Goal: Task Accomplishment & Management: Manage account settings

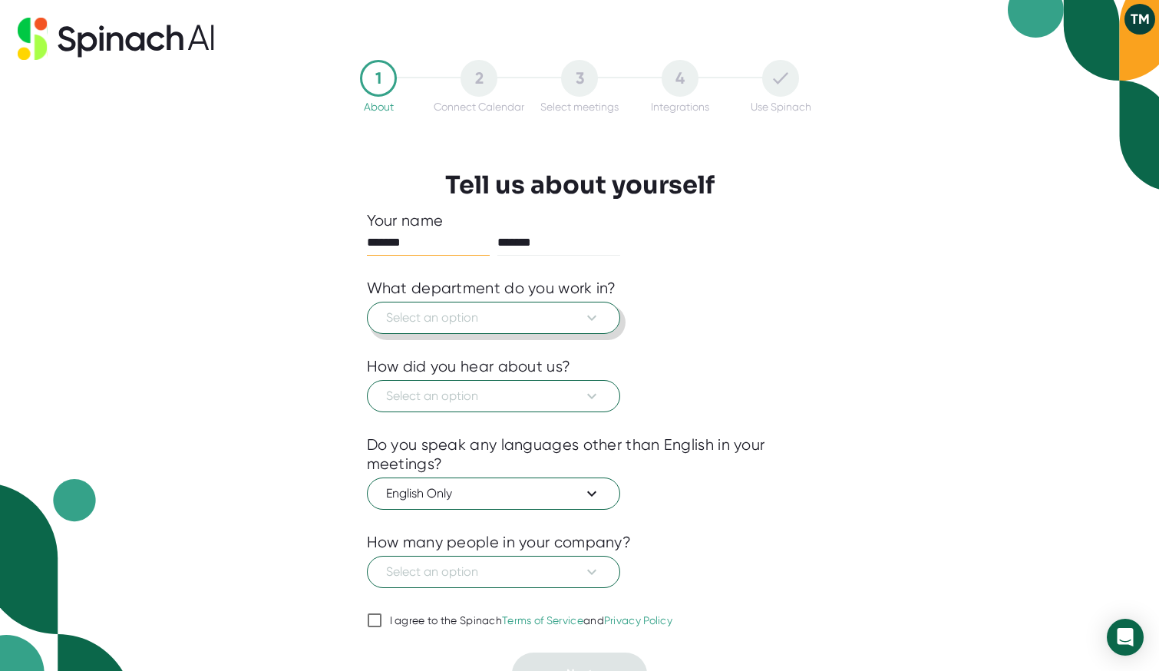
click at [593, 321] on icon at bounding box center [592, 318] width 18 height 18
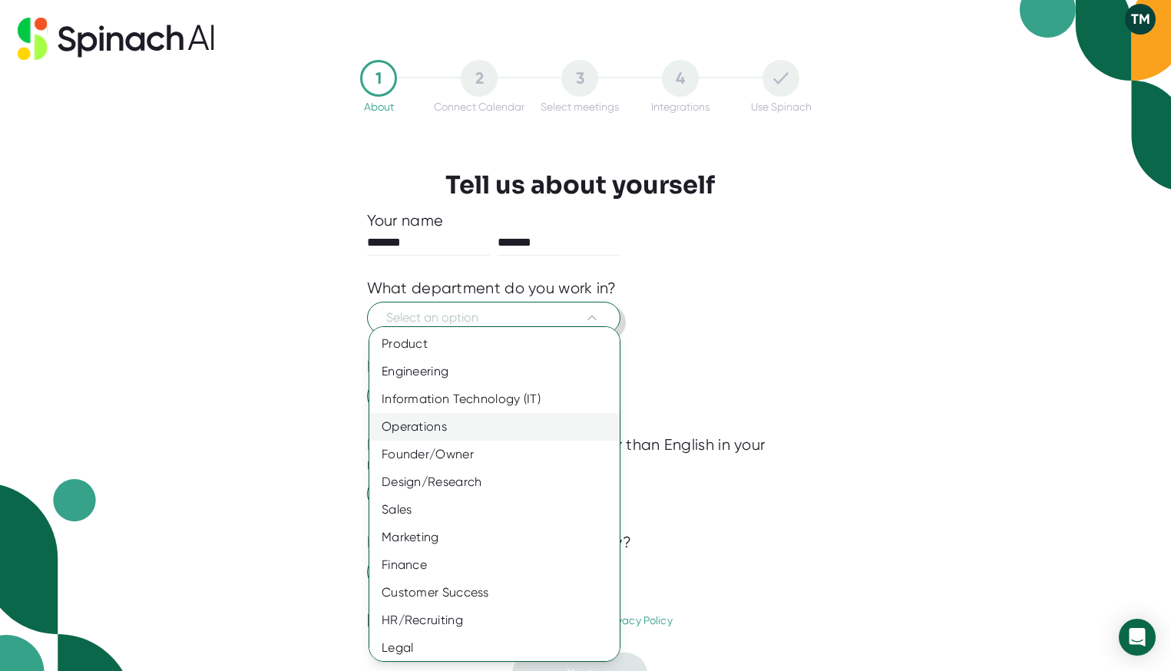
click at [467, 429] on div "Operations" at bounding box center [500, 427] width 262 height 28
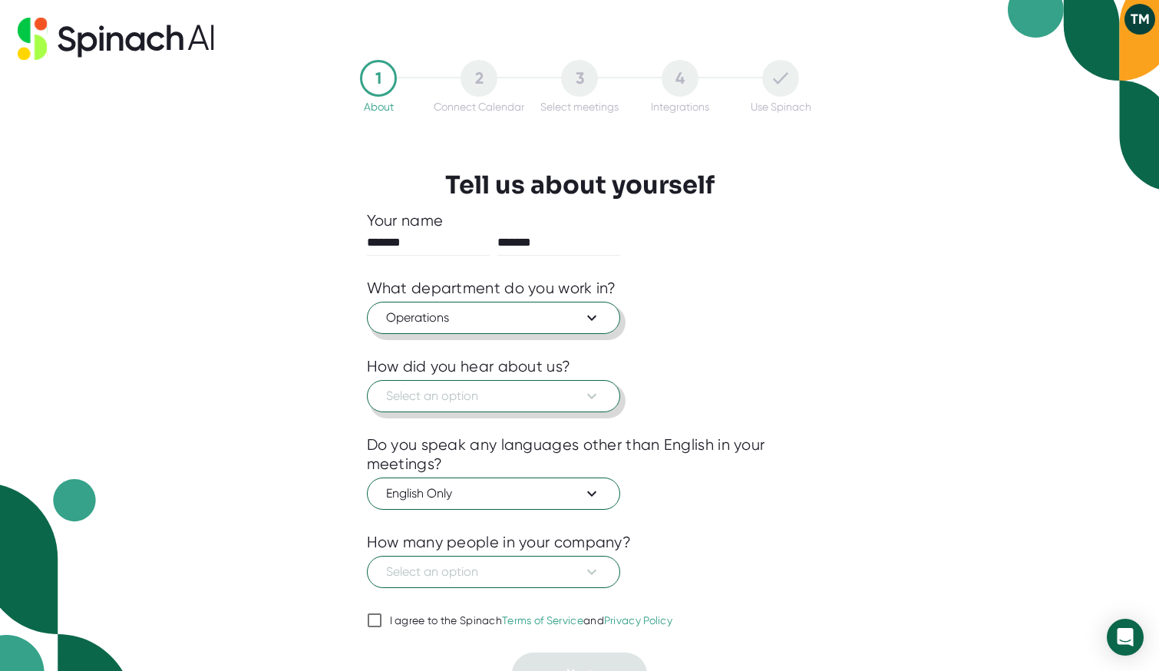
click at [541, 395] on span "Select an option" at bounding box center [493, 396] width 215 height 18
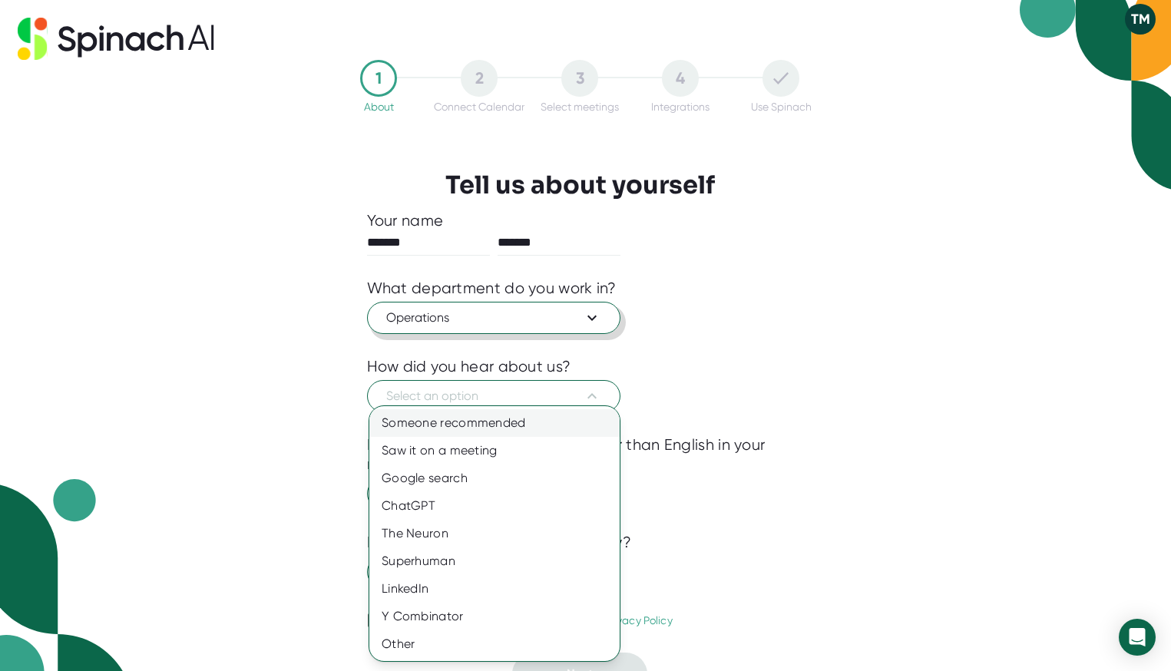
click at [534, 414] on div "Someone recommended" at bounding box center [494, 423] width 250 height 28
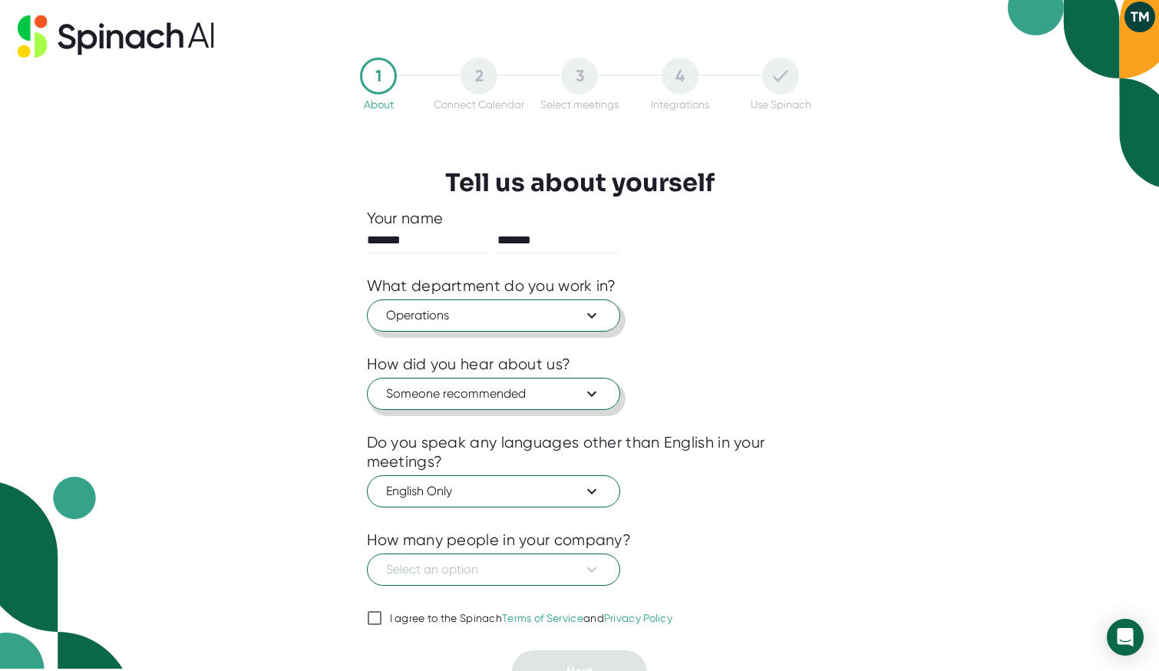
scroll to position [3, 0]
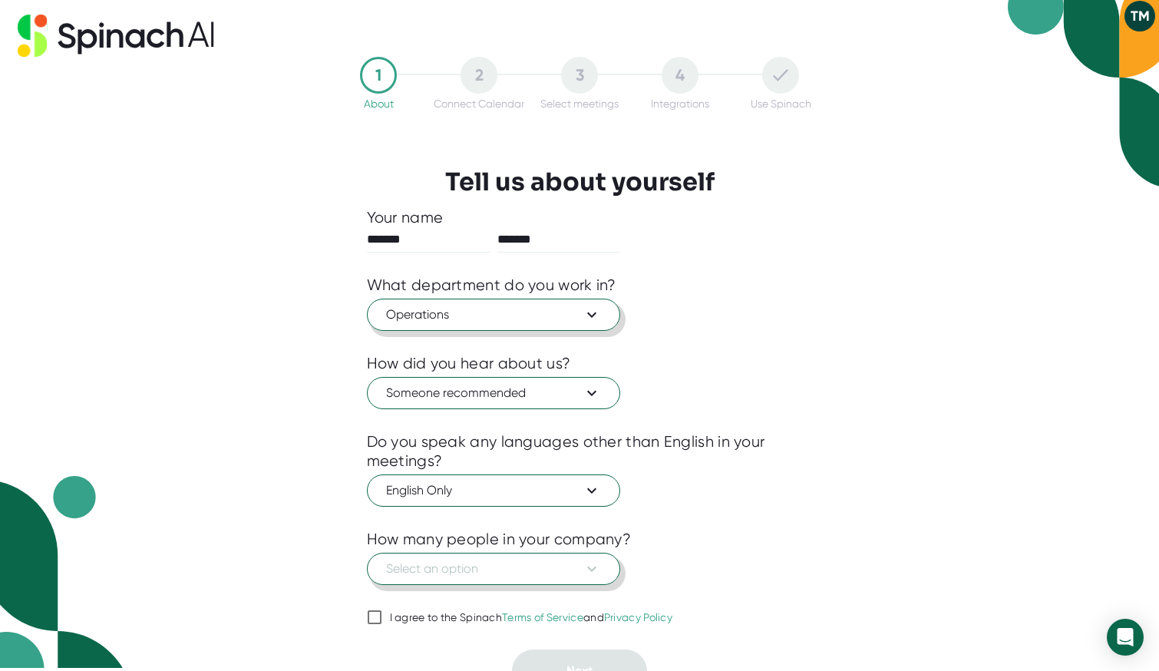
click at [597, 566] on icon at bounding box center [592, 569] width 18 height 18
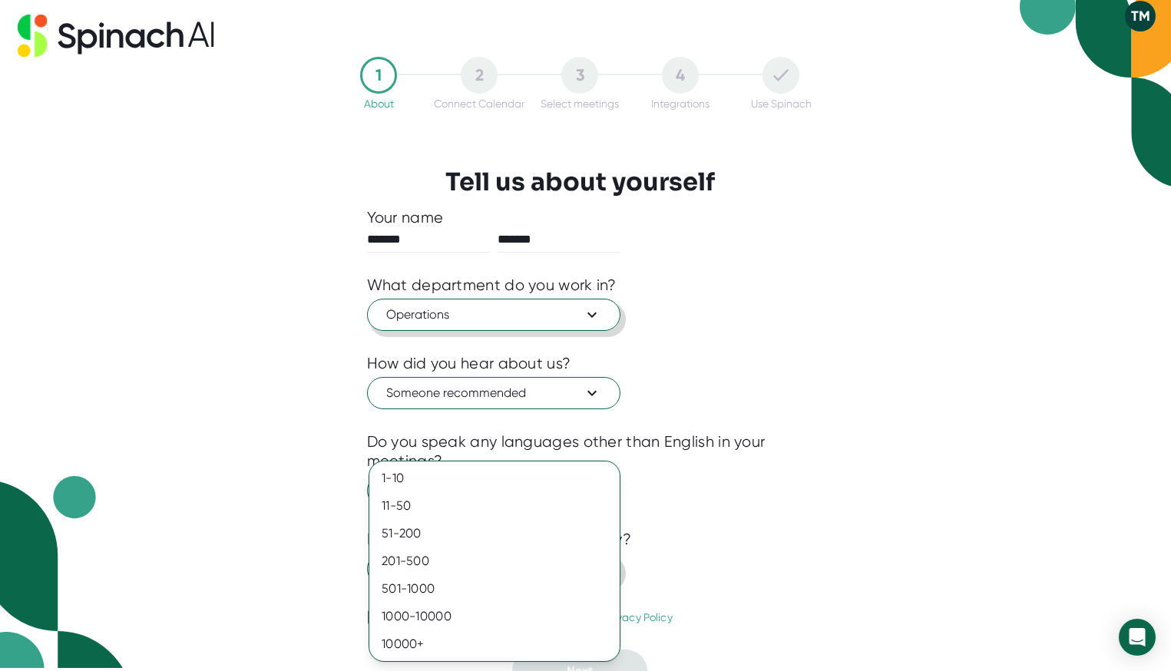
click at [597, 566] on div "201-500" at bounding box center [494, 561] width 250 height 28
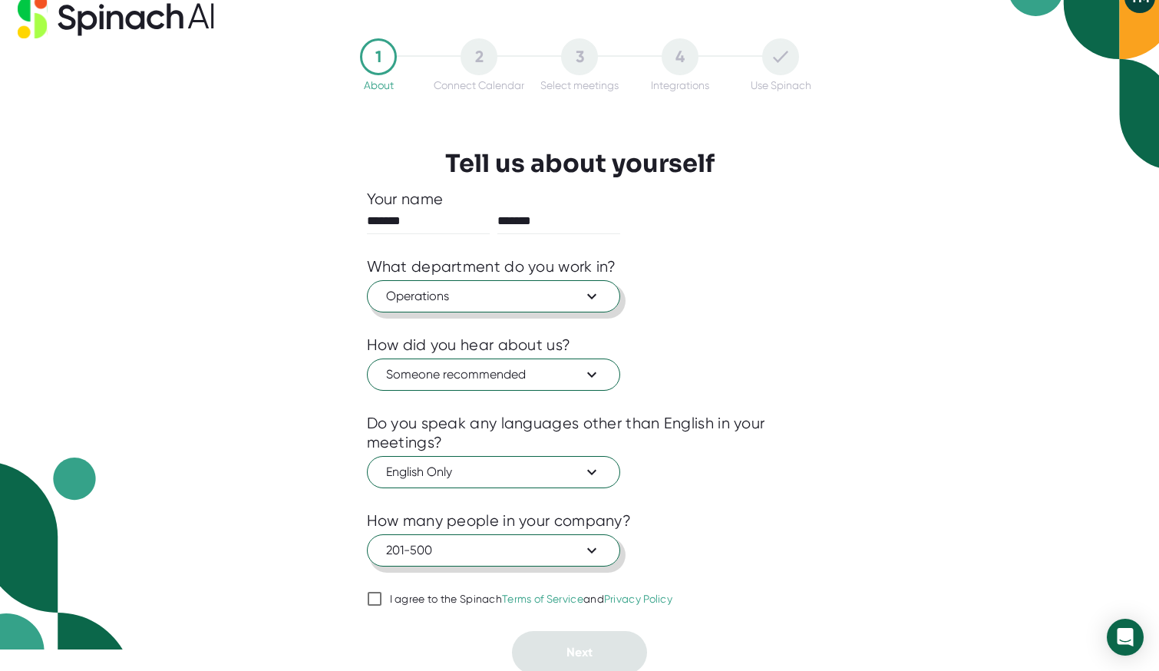
scroll to position [25, 0]
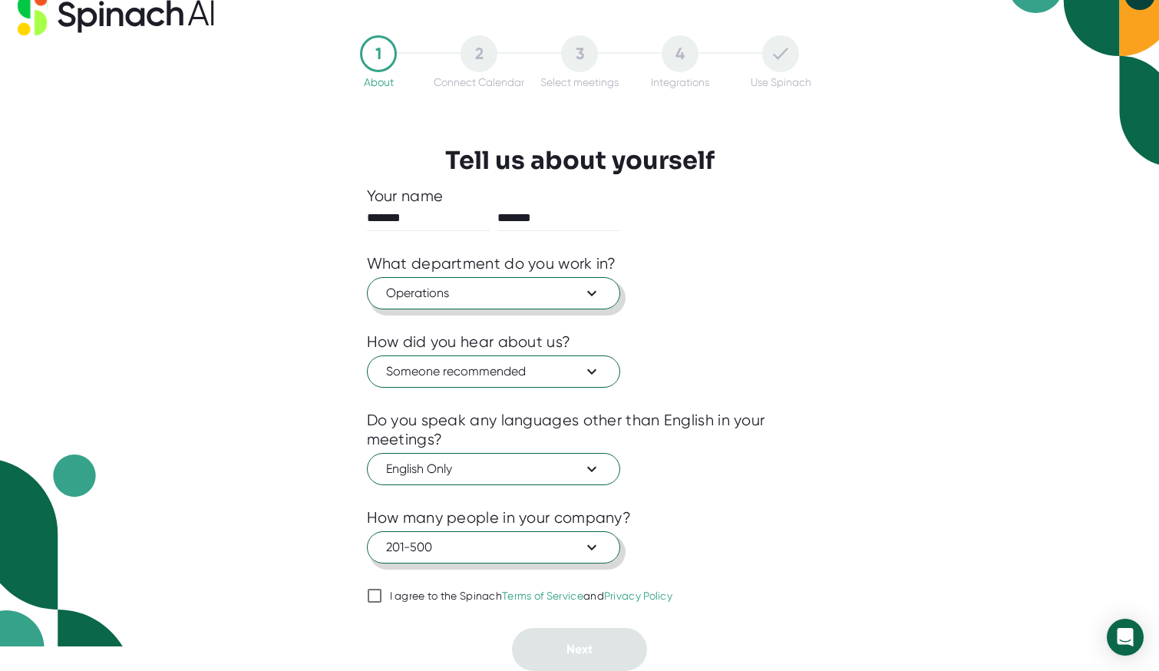
click at [458, 599] on div "I agree to the Spinach Terms of Service and Privacy Policy" at bounding box center [531, 597] width 283 height 14
click at [382, 599] on input "I agree to the Spinach Terms of Service and Privacy Policy" at bounding box center [374, 595] width 15 height 18
checkbox input "true"
click at [613, 650] on button "Next" at bounding box center [579, 649] width 135 height 43
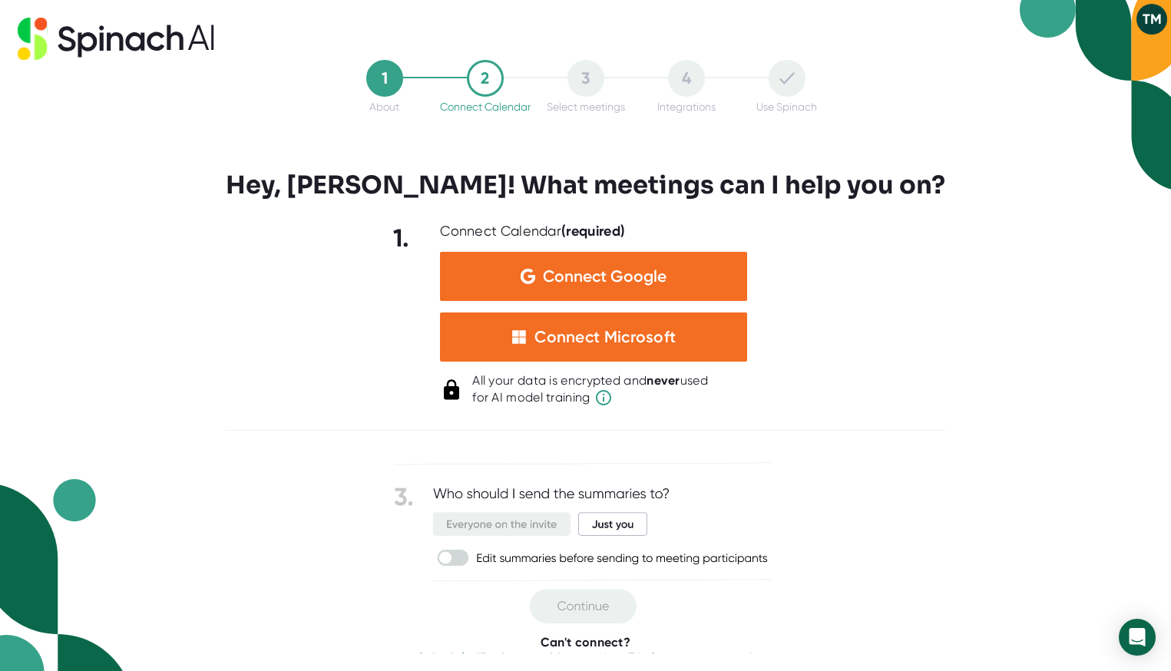
scroll to position [147, 0]
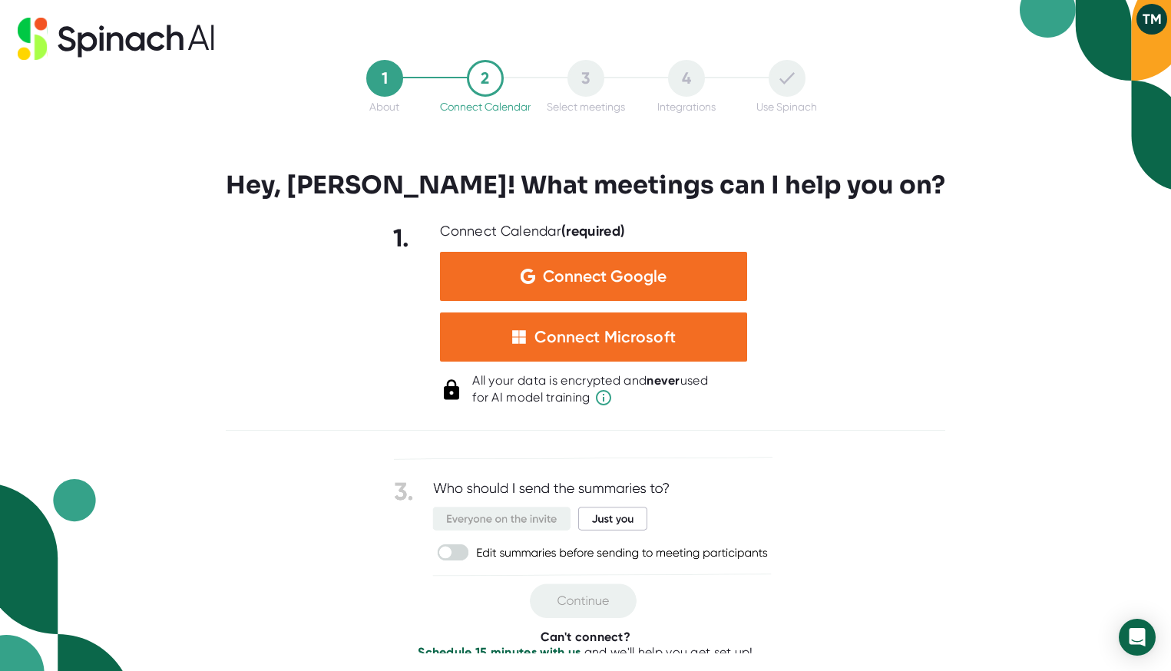
click at [632, 515] on img at bounding box center [586, 462] width 384 height 311
click at [623, 521] on img at bounding box center [586, 462] width 384 height 311
click at [458, 553] on img at bounding box center [586, 462] width 384 height 311
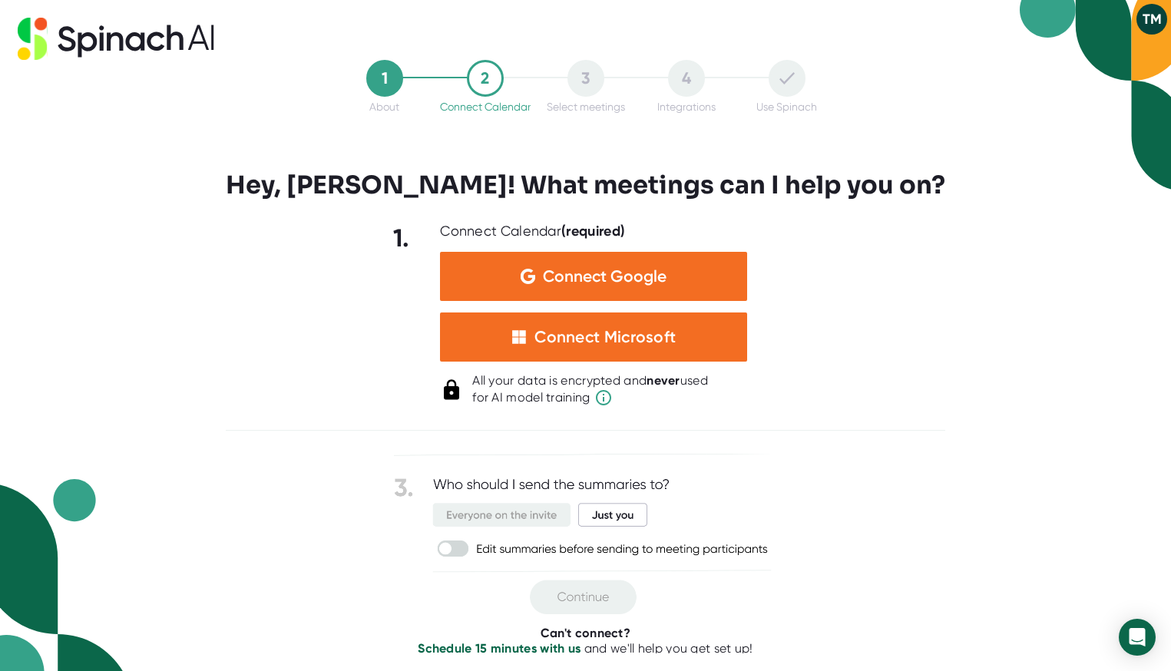
scroll to position [154, 0]
click at [940, 368] on div "1 About 2 Connect Calendar 3 Select meetings 4 Integrations Use Spinach Hey, [P…" at bounding box center [585, 335] width 1171 height 671
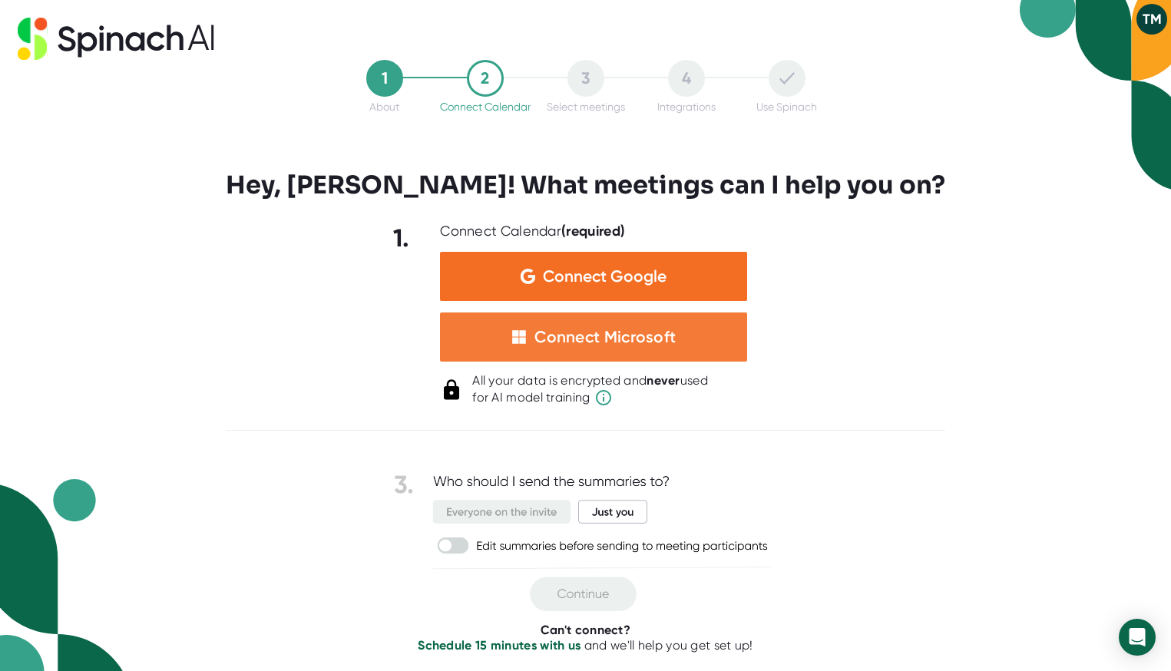
click at [666, 345] on div "Connect Microsoft" at bounding box center [604, 337] width 141 height 20
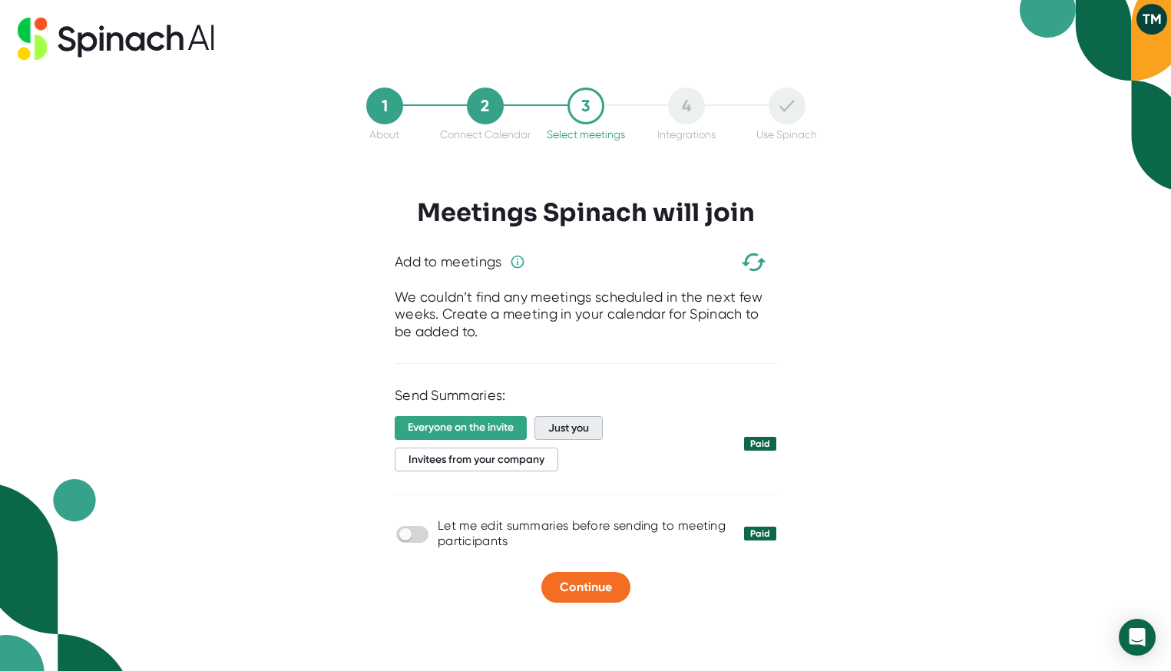
click at [579, 431] on span "Just you" at bounding box center [568, 428] width 68 height 24
drag, startPoint x: 427, startPoint y: 533, endPoint x: 417, endPoint y: 536, distance: 10.2
click at [426, 533] on span at bounding box center [412, 533] width 32 height 15
click at [417, 537] on input "checkbox" at bounding box center [405, 534] width 44 height 14
checkbox input "true"
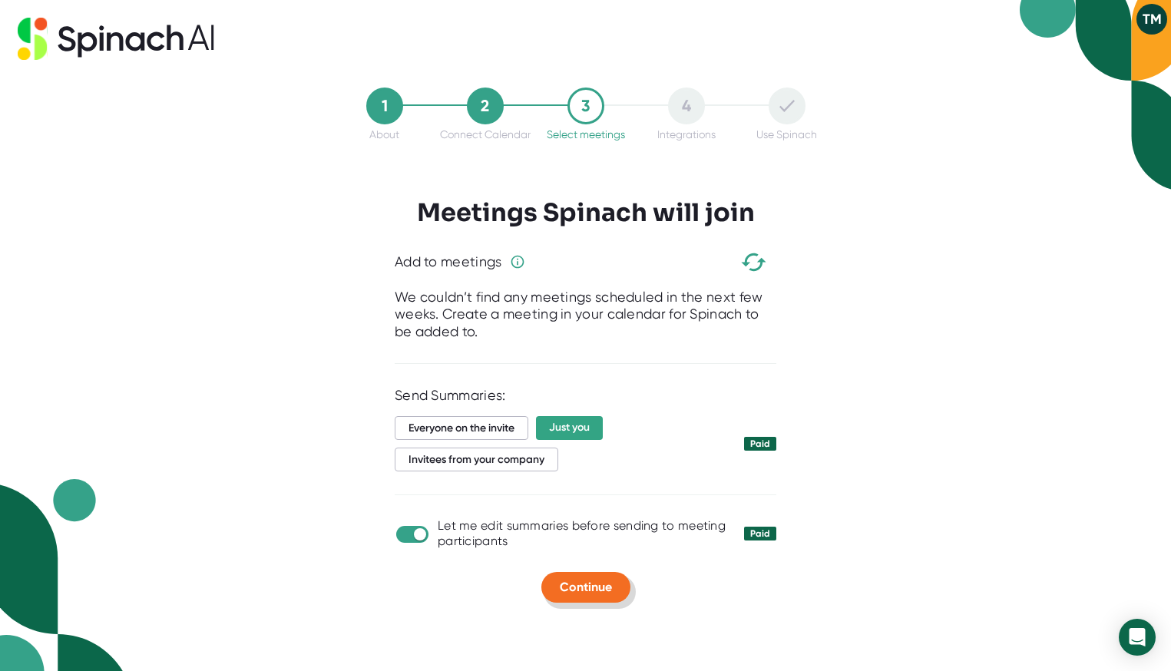
click at [600, 590] on span "Continue" at bounding box center [586, 587] width 52 height 15
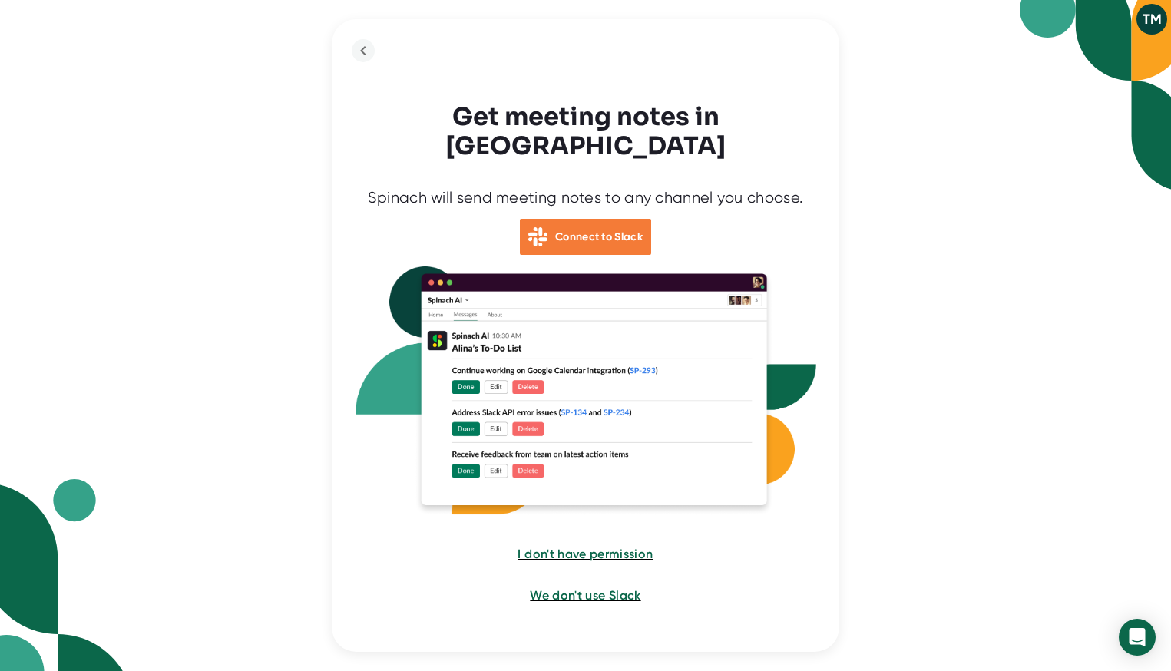
click at [599, 230] on b "Connect to Slack" at bounding box center [599, 236] width 88 height 13
click at [585, 547] on span "I don't have permission" at bounding box center [585, 554] width 137 height 15
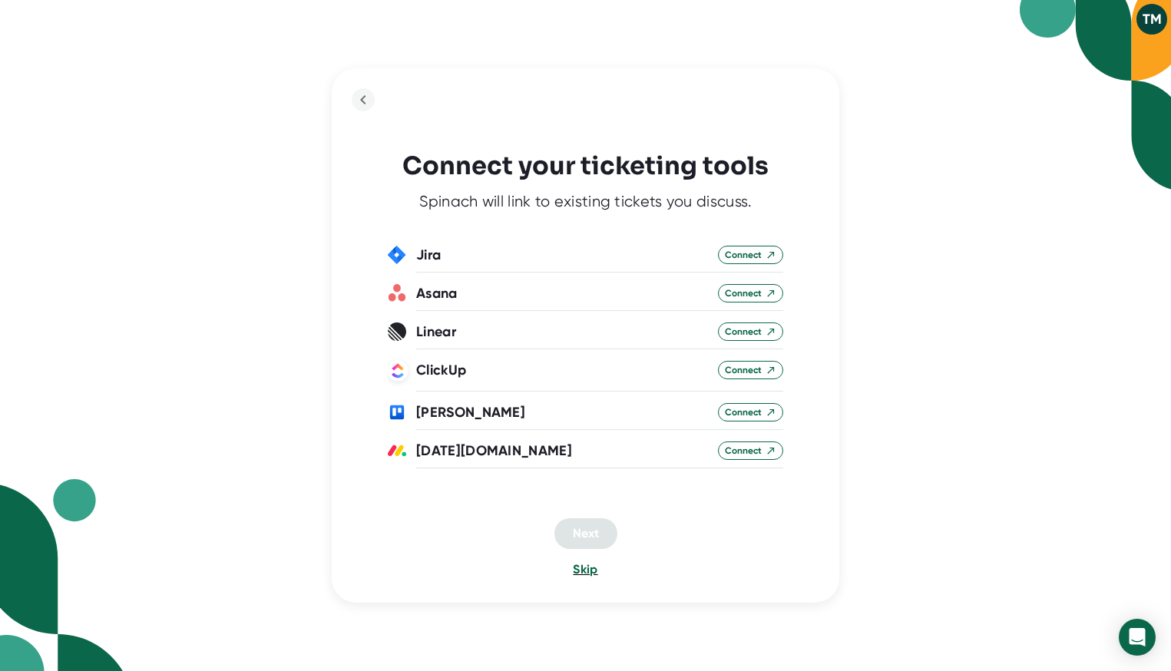
click at [583, 569] on span "Skip" at bounding box center [585, 569] width 25 height 15
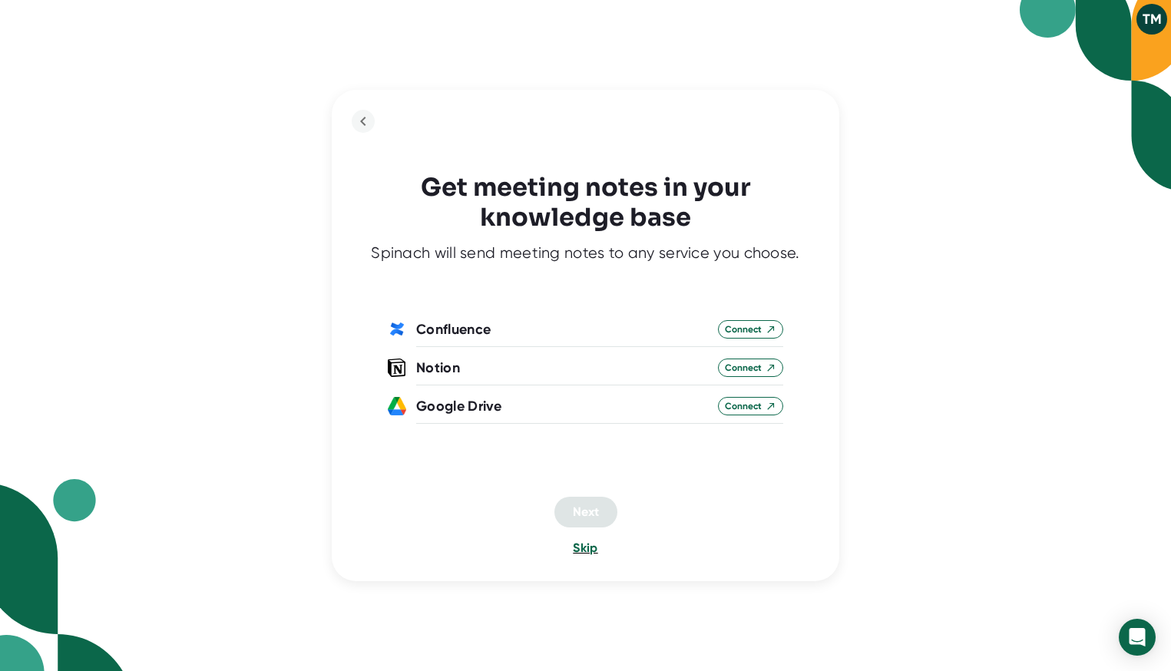
click at [589, 546] on span "Skip" at bounding box center [585, 547] width 25 height 15
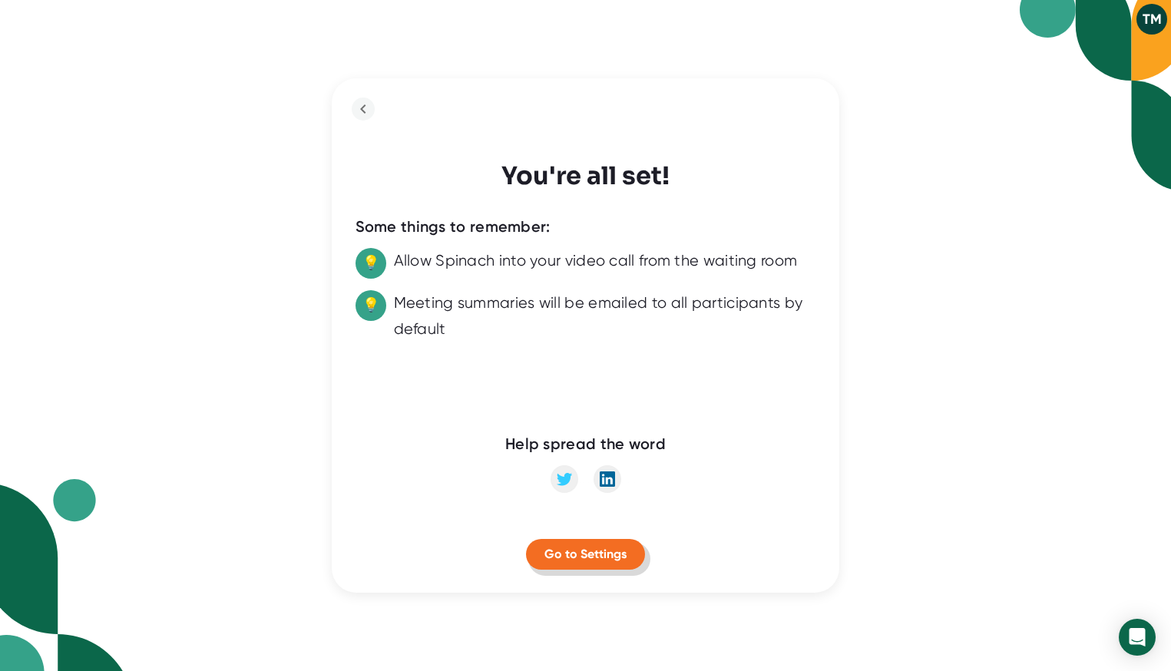
click at [590, 556] on span "Go to Settings" at bounding box center [585, 554] width 82 height 15
